Goal: Task Accomplishment & Management: Manage account settings

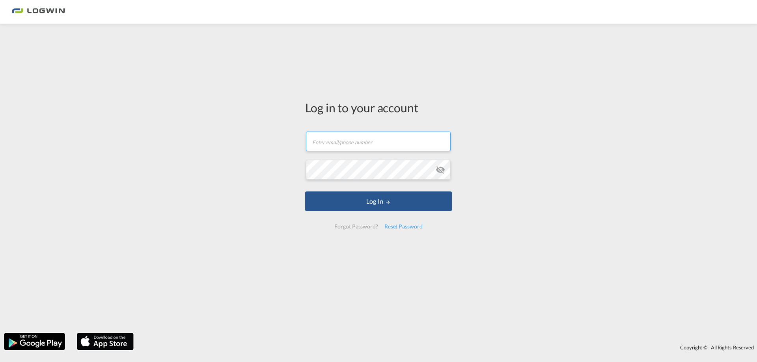
click at [357, 145] on input "text" at bounding box center [378, 142] width 145 height 20
